Goal: Task Accomplishment & Management: Manage account settings

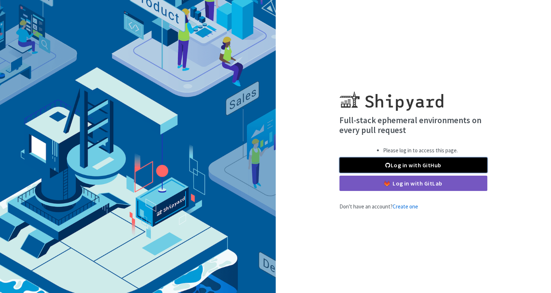
click at [388, 164] on span at bounding box center [388, 165] width 5 height 6
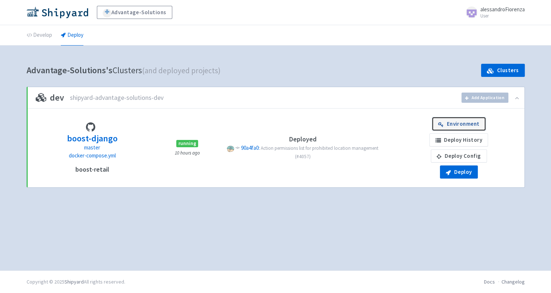
click at [458, 120] on link "Environment" at bounding box center [459, 123] width 53 height 13
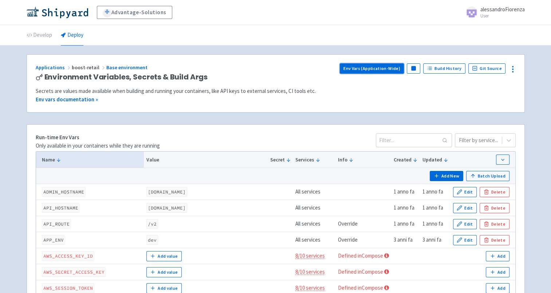
click at [383, 70] on link "Env Vars (Application-Wide)" at bounding box center [372, 68] width 65 height 10
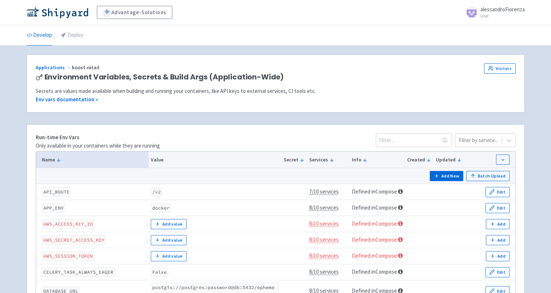
scroll to position [108, 0]
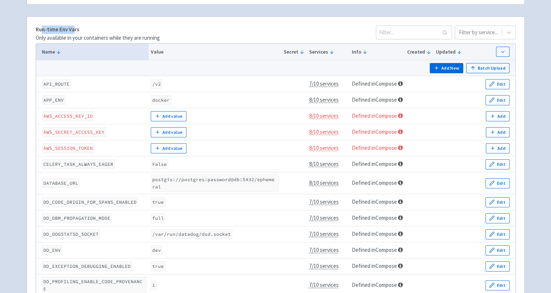
drag, startPoint x: 40, startPoint y: 30, endPoint x: 73, endPoint y: 31, distance: 32.1
click at [73, 31] on strong "Run-time Env Vars" at bounding box center [58, 29] width 44 height 7
click at [230, 26] on div "Run-time Env Vars Only available in your containers while they are running Filt…" at bounding box center [276, 34] width 480 height 16
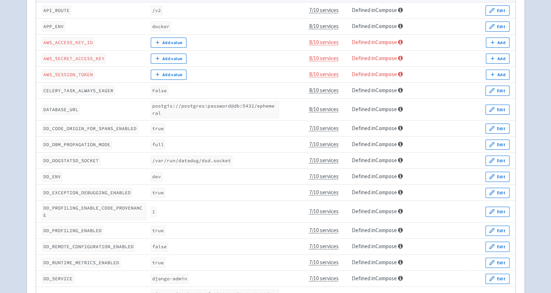
scroll to position [0, 0]
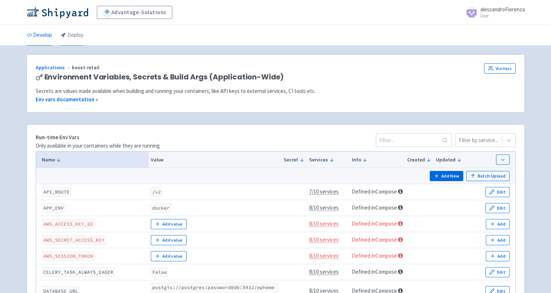
click at [69, 36] on link "Deploy" at bounding box center [72, 35] width 23 height 20
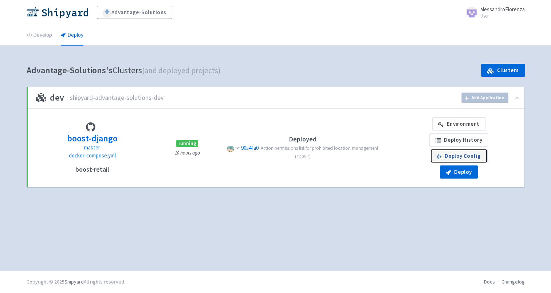
click at [453, 157] on link "Deploy Config" at bounding box center [459, 155] width 56 height 13
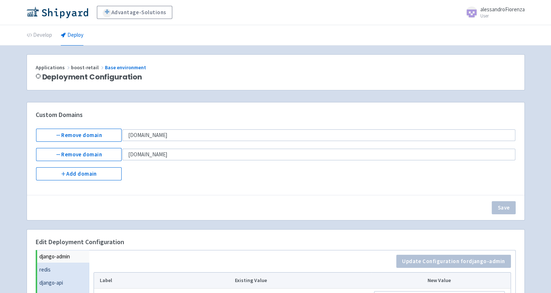
click at [270, 203] on div "Save" at bounding box center [276, 207] width 498 height 25
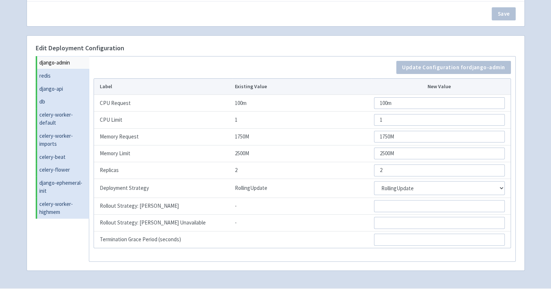
scroll to position [201, 0]
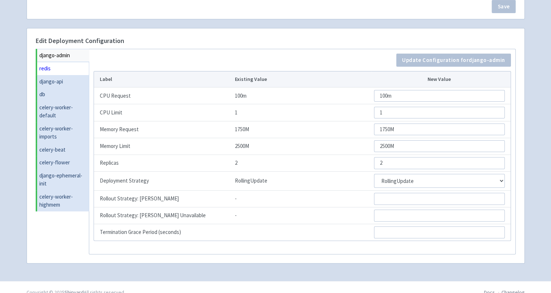
click at [48, 62] on link "redis" at bounding box center [63, 68] width 52 height 13
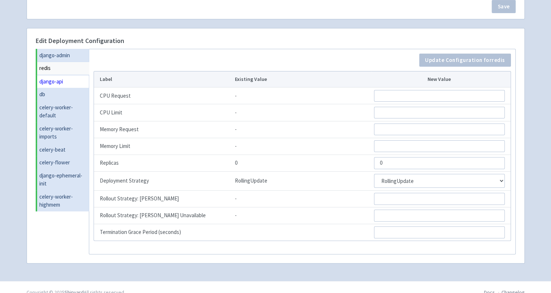
click at [55, 78] on link "django-api" at bounding box center [63, 81] width 52 height 13
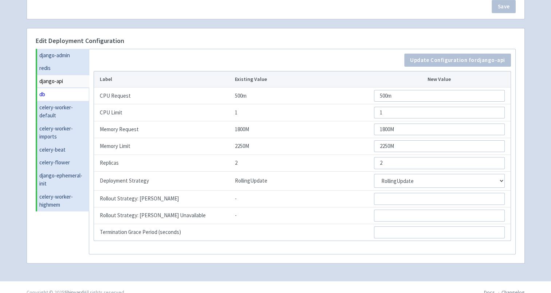
click at [55, 89] on link "db" at bounding box center [63, 94] width 52 height 13
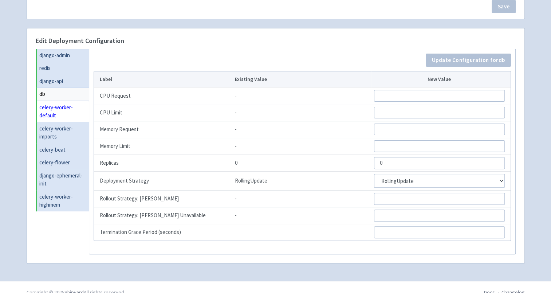
click at [59, 104] on link "celery-worker-default" at bounding box center [63, 111] width 52 height 21
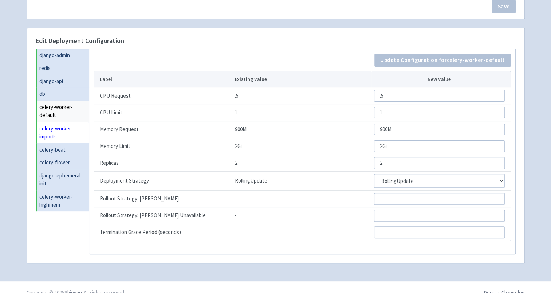
click at [60, 122] on link "celery-worker-imports" at bounding box center [63, 132] width 52 height 21
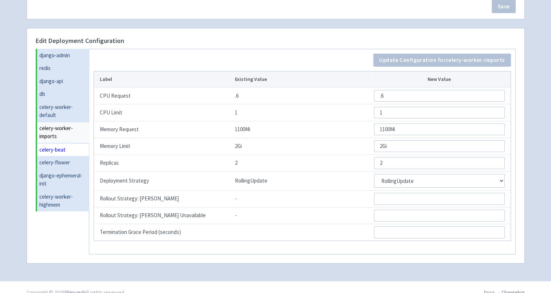
click at [65, 145] on link "celery-beat" at bounding box center [63, 149] width 52 height 13
select select "Recreate"
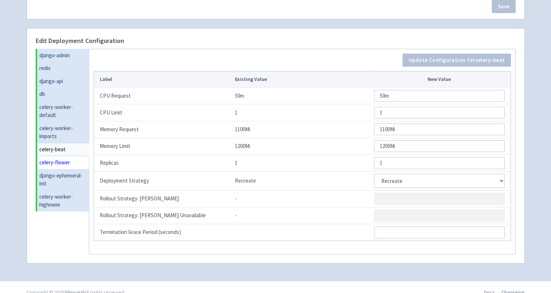
click at [66, 165] on link "celery-flower" at bounding box center [63, 162] width 52 height 13
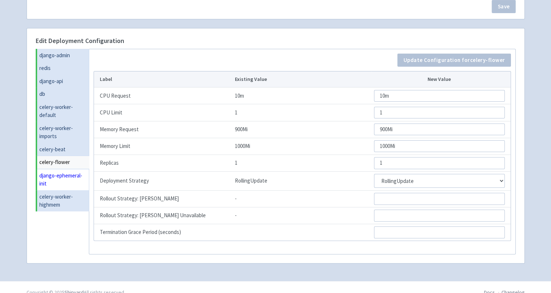
click at [65, 177] on link "django-ephemeral-init" at bounding box center [63, 179] width 52 height 21
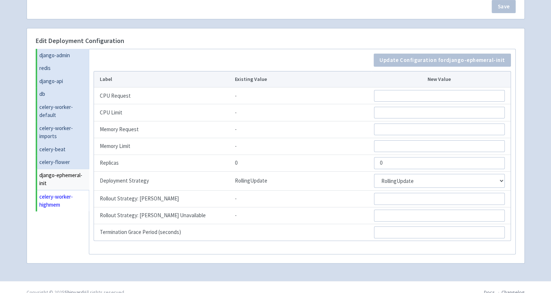
click at [63, 194] on link "celery-worker-highmem" at bounding box center [63, 200] width 52 height 21
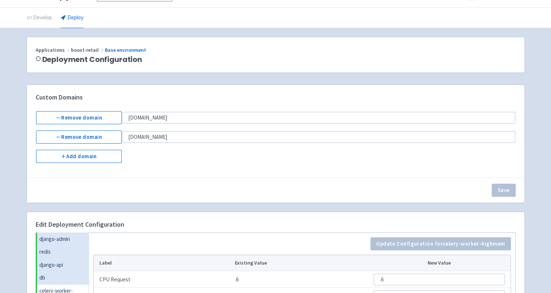
scroll to position [17, 0]
